Goal: Navigation & Orientation: Find specific page/section

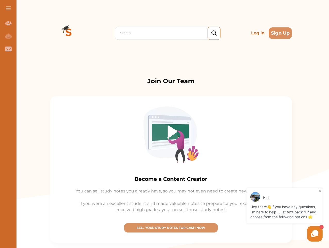
click at [165, 124] on img at bounding box center [170, 134] width 55 height 56
click at [8, 8] on span at bounding box center [8, 8] width 5 height 1
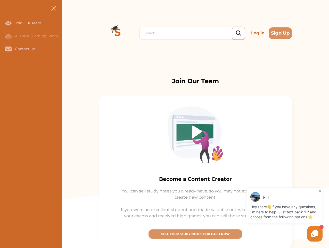
click at [8, 23] on icon "Join Our Team" at bounding box center [8, 23] width 6 height 4
click at [8, 36] on icon "AI Tutor (Coming Soon)" at bounding box center [8, 35] width 6 height 5
click at [8, 49] on icon "Contact Us" at bounding box center [8, 48] width 6 height 5
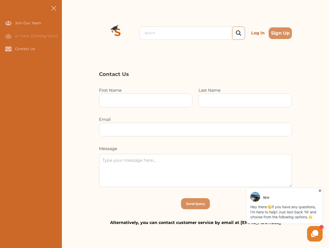
click at [69, 33] on div "Search Log in Sign Up Search Log in Sign Up" at bounding box center [195, 33] width 267 height 66
click at [258, 33] on p "Log in" at bounding box center [258, 33] width 18 height 10
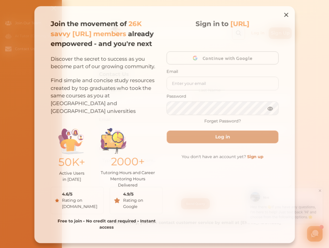
click at [280, 33] on div "Join the movement of 26K savvy [URL] members already empowered - and you're nex…" at bounding box center [164, 124] width 263 height 239
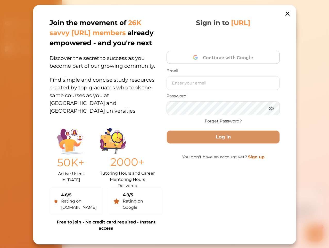
click at [171, 227] on div "Sign in to [URL] Continue with Google Email Password Forget Password? Log in Yo…" at bounding box center [223, 124] width 113 height 213
